Goal: Check status: Check status

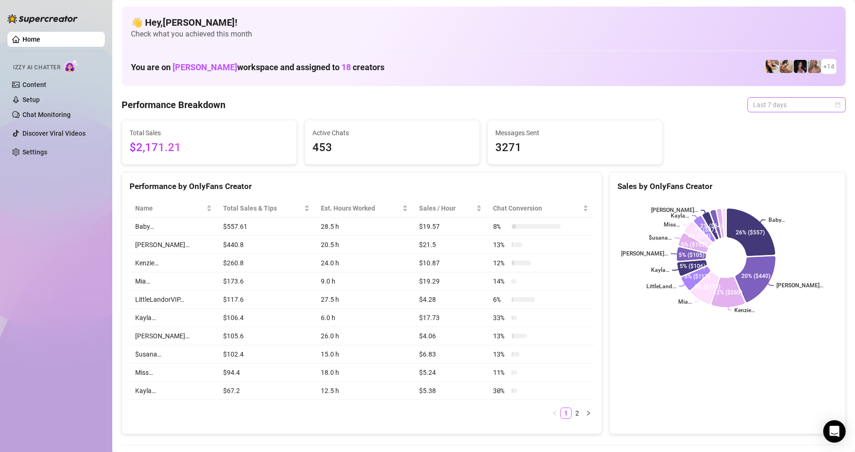
click at [756, 104] on span "Last 7 days" at bounding box center [796, 105] width 87 height 14
click at [765, 185] on div "Custom date" at bounding box center [788, 183] width 83 height 10
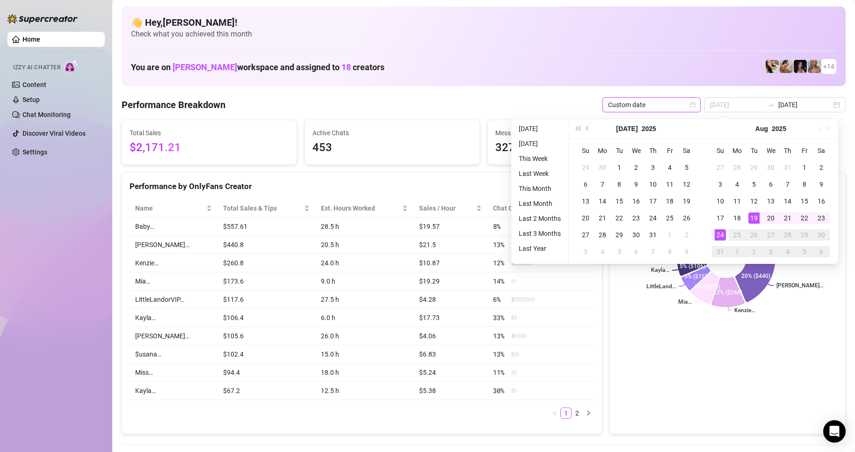
type input "[DATE]"
click at [718, 235] on div "24" at bounding box center [719, 234] width 11 height 11
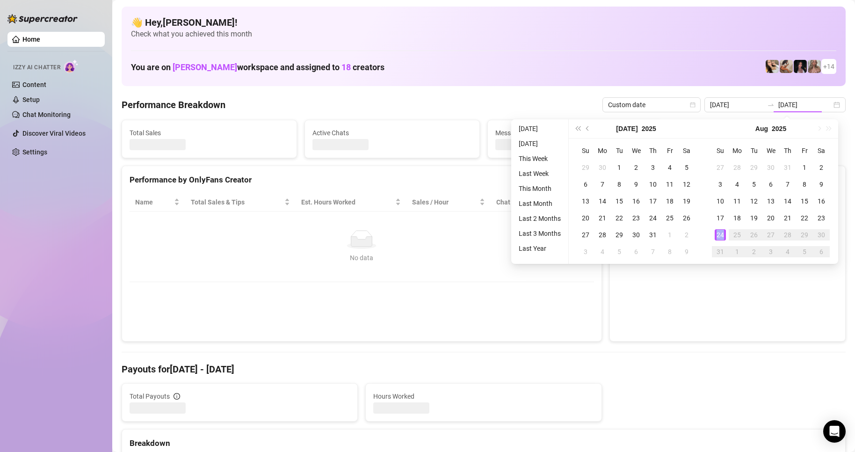
type input "[DATE]"
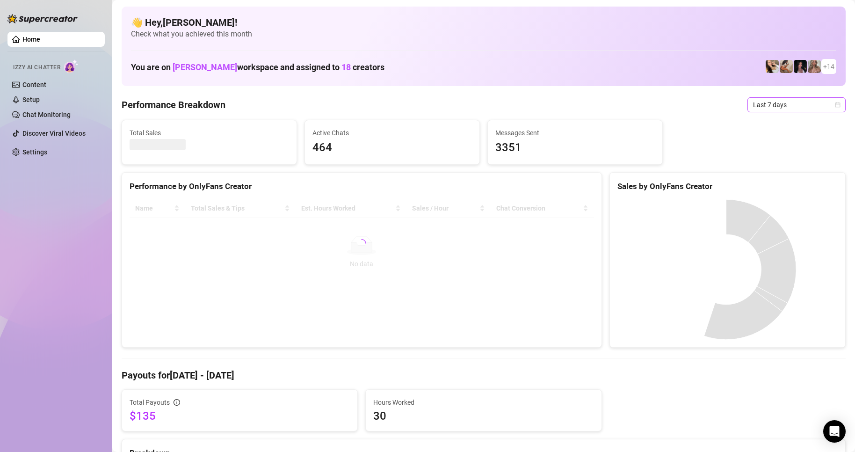
click at [753, 103] on span "Last 7 days" at bounding box center [796, 105] width 87 height 14
click at [769, 182] on div "Custom date" at bounding box center [788, 183] width 83 height 10
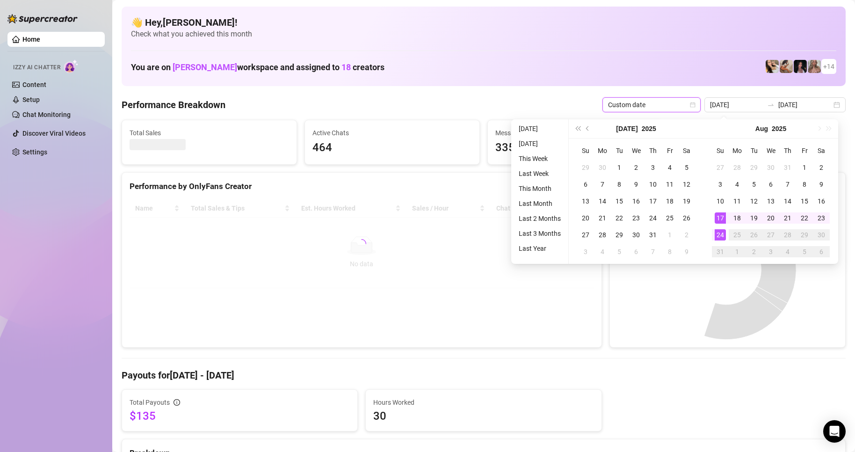
type input "[DATE]"
click at [720, 237] on div "24" at bounding box center [719, 234] width 11 height 11
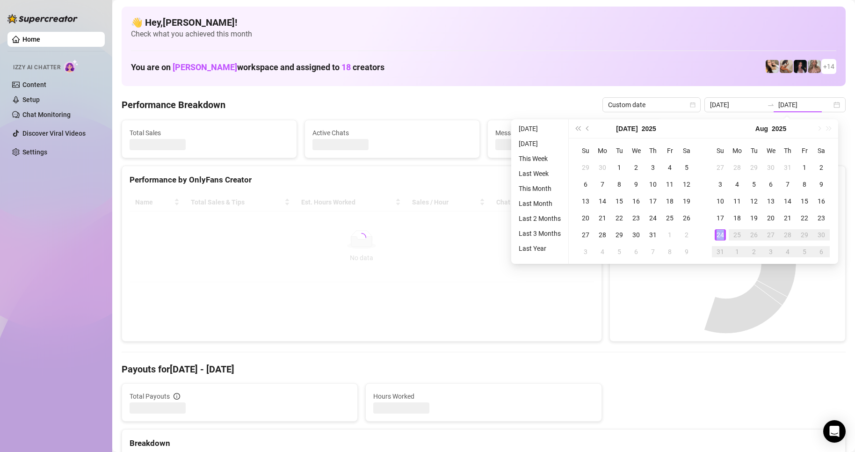
type input "[DATE]"
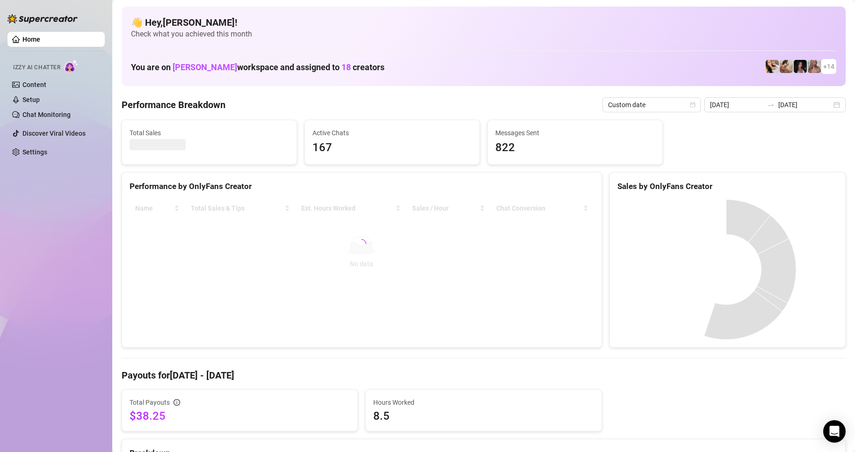
click at [593, 161] on div "Messages Sent 822" at bounding box center [575, 142] width 174 height 44
